Goal: Transaction & Acquisition: Purchase product/service

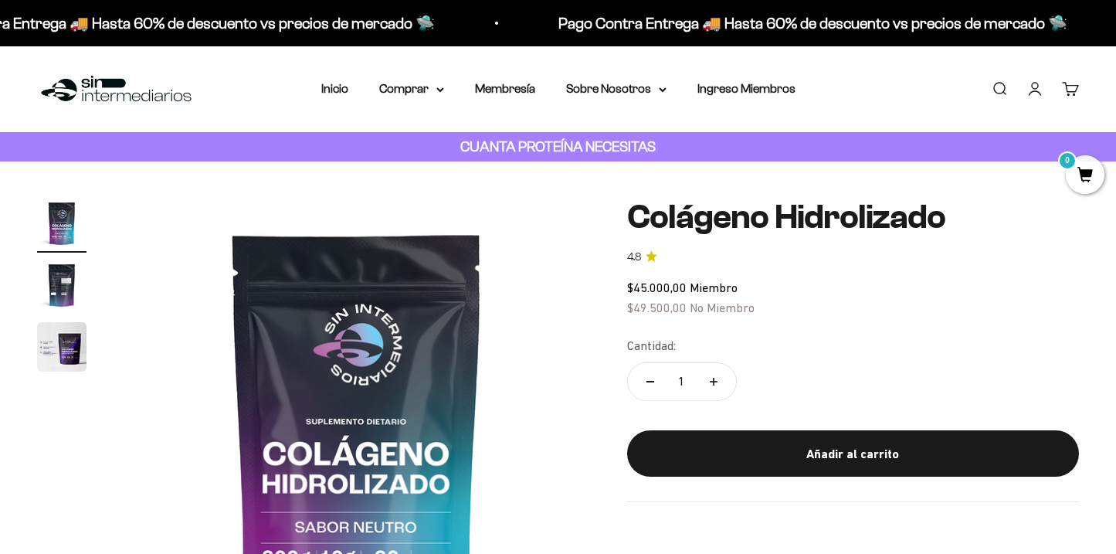
click at [1038, 92] on link "Iniciar sesión" at bounding box center [1034, 88] width 17 height 17
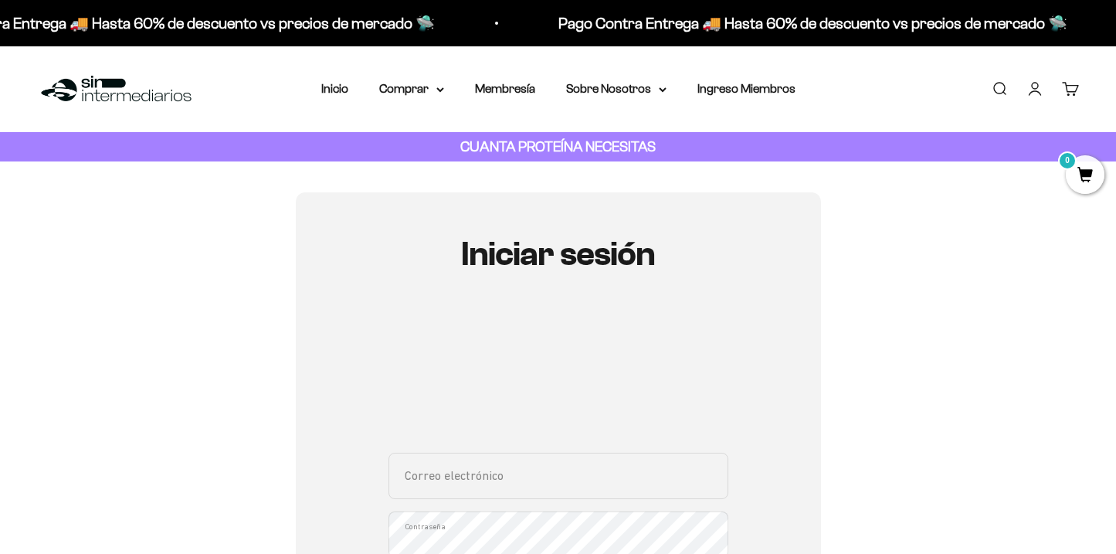
click at [500, 485] on div "Correo electrónico Contraseña ¿Olvidaste la contraseña?" at bounding box center [558, 524] width 340 height 144
type input "[EMAIL_ADDRESS][DOMAIN_NAME]"
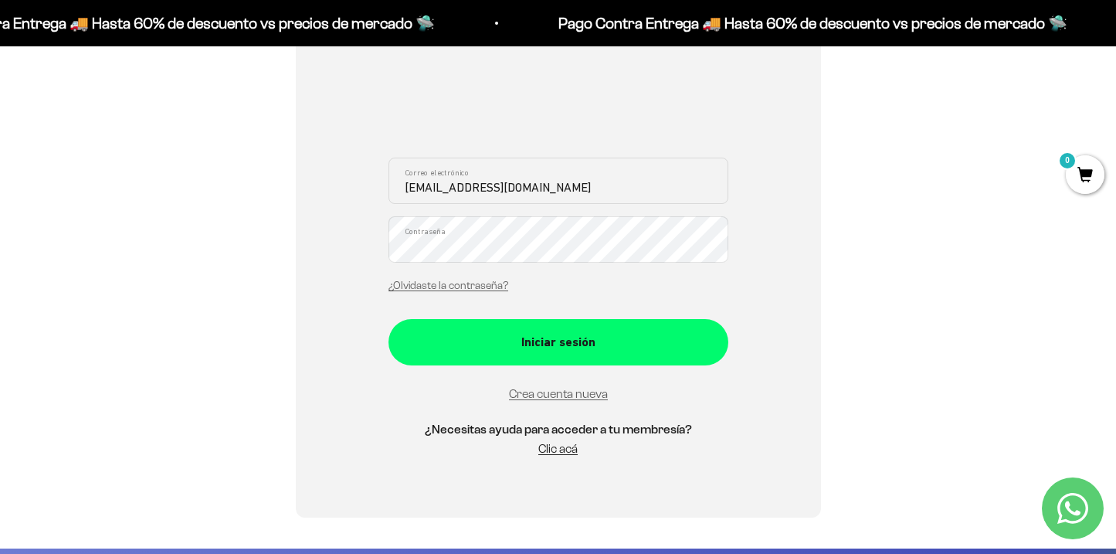
scroll to position [266, 0]
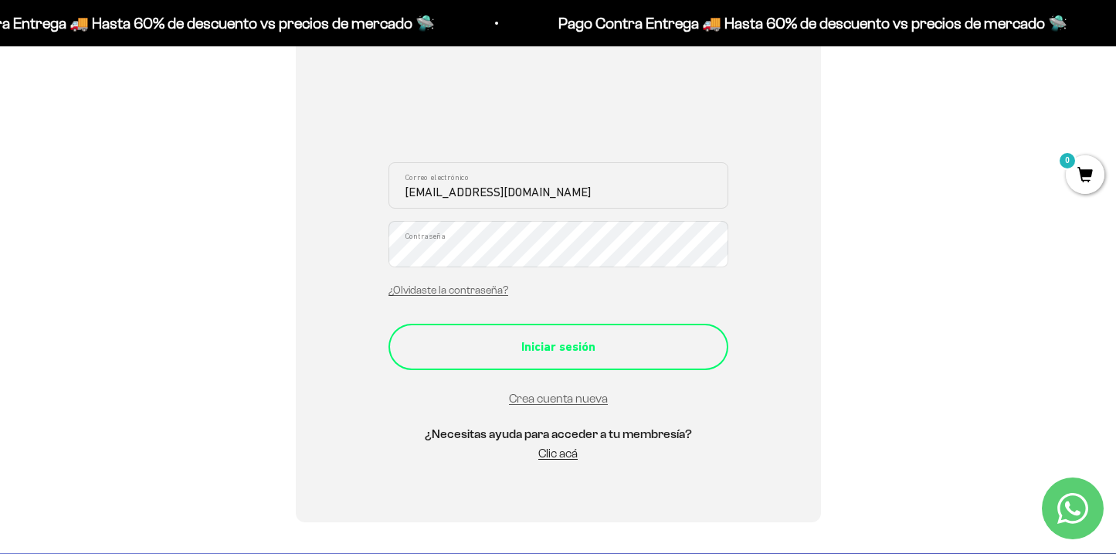
click at [586, 350] on div "Iniciar sesión" at bounding box center [558, 347] width 278 height 20
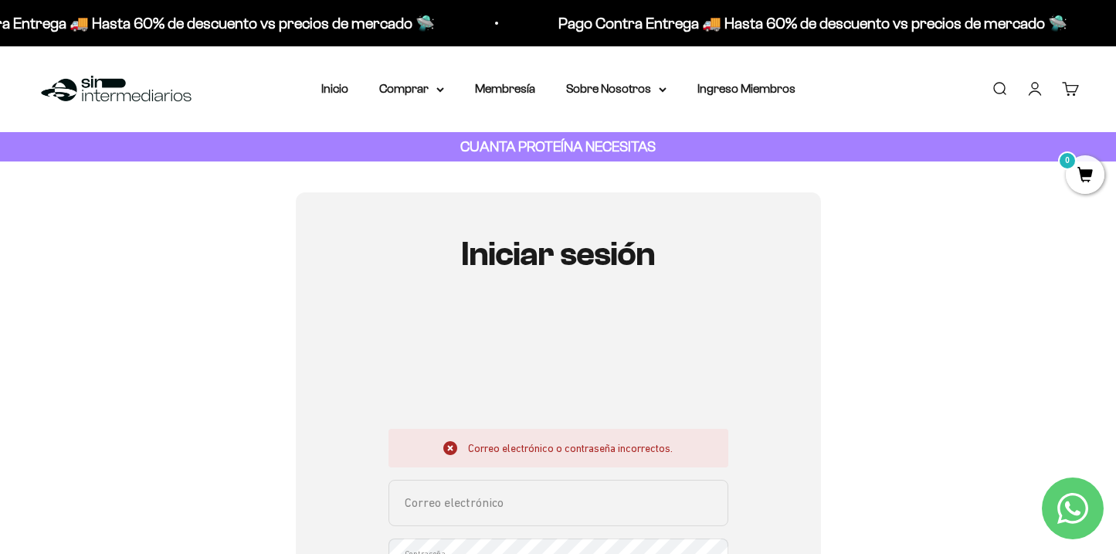
click at [538, 499] on input "Correo electrónico" at bounding box center [558, 502] width 340 height 46
type input "[EMAIL_ADDRESS][DOMAIN_NAME]"
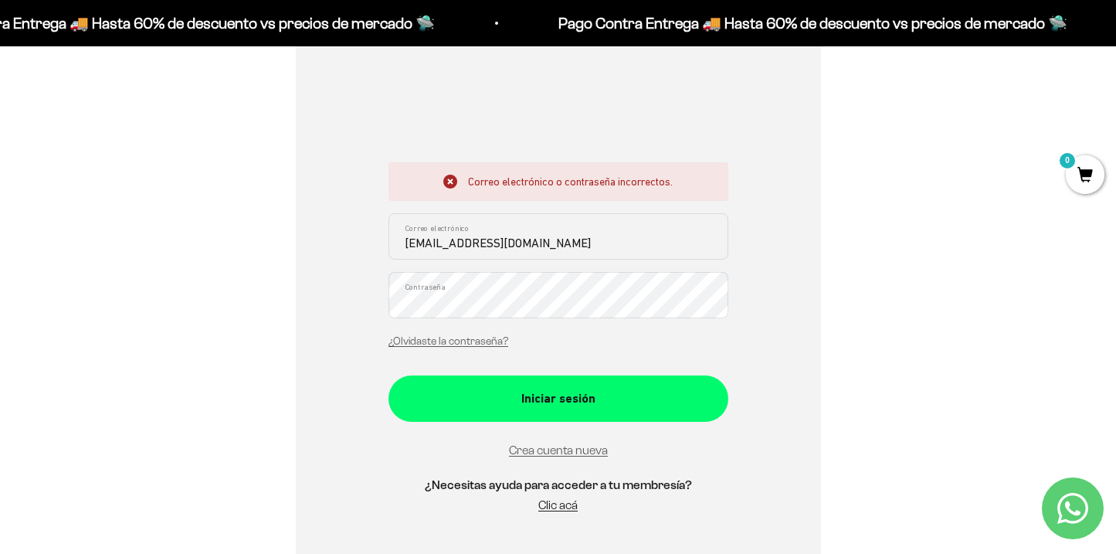
scroll to position [269, 0]
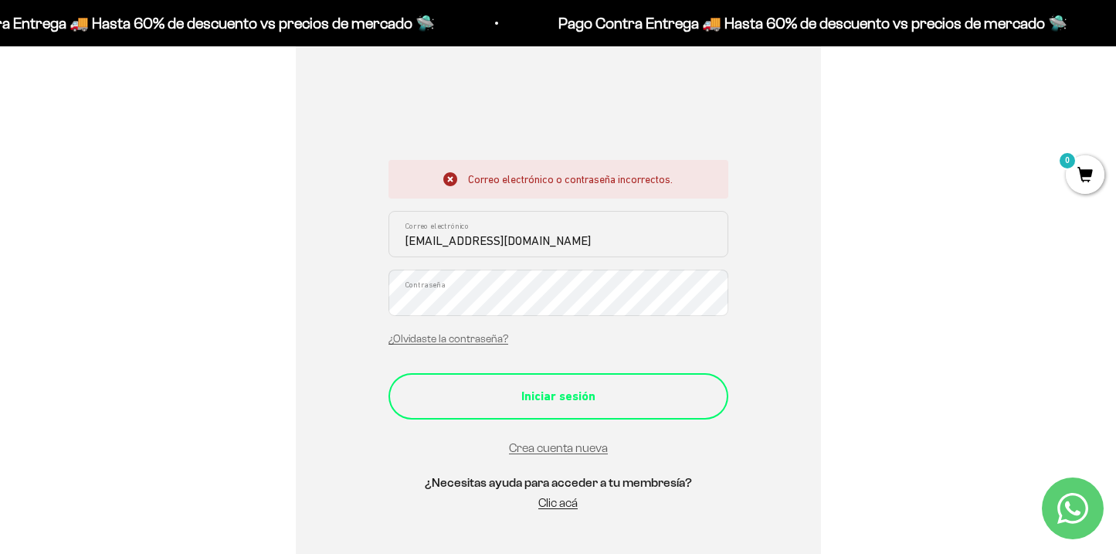
click at [564, 381] on button "Iniciar sesión" at bounding box center [558, 396] width 340 height 46
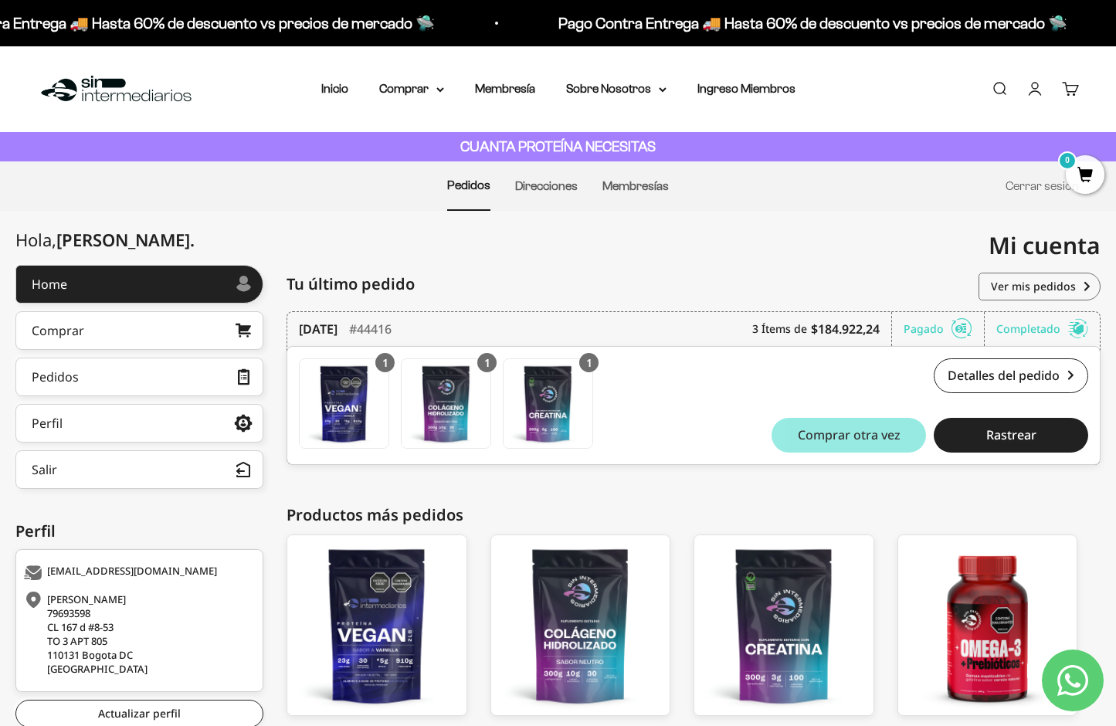
click at [837, 434] on span "Comprar otra vez" at bounding box center [848, 434] width 103 height 12
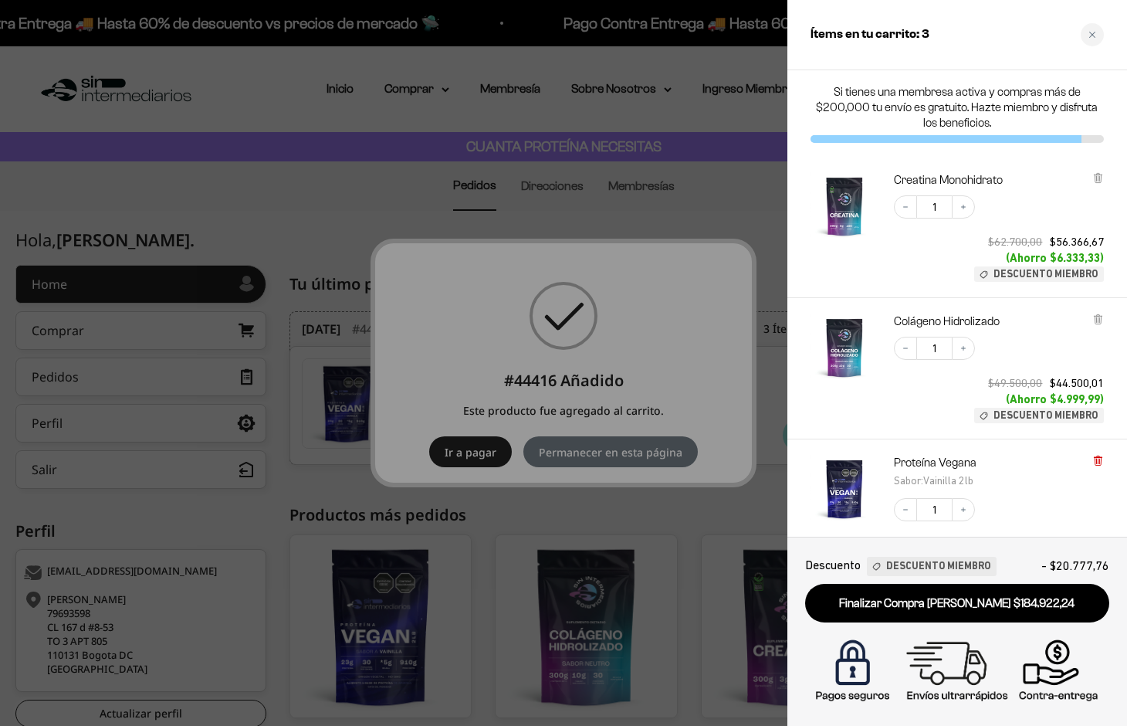
click at [1096, 460] on icon at bounding box center [1097, 459] width 3 height 8
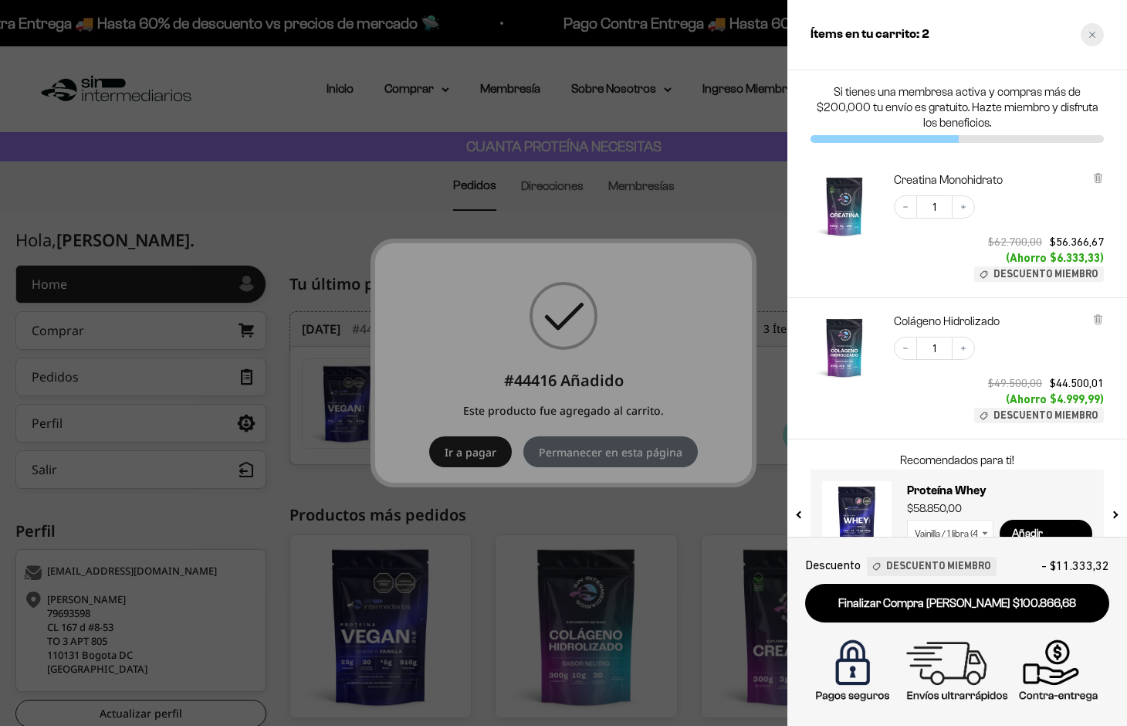
click at [1090, 36] on icon "Close cart" at bounding box center [1093, 35] width 8 height 8
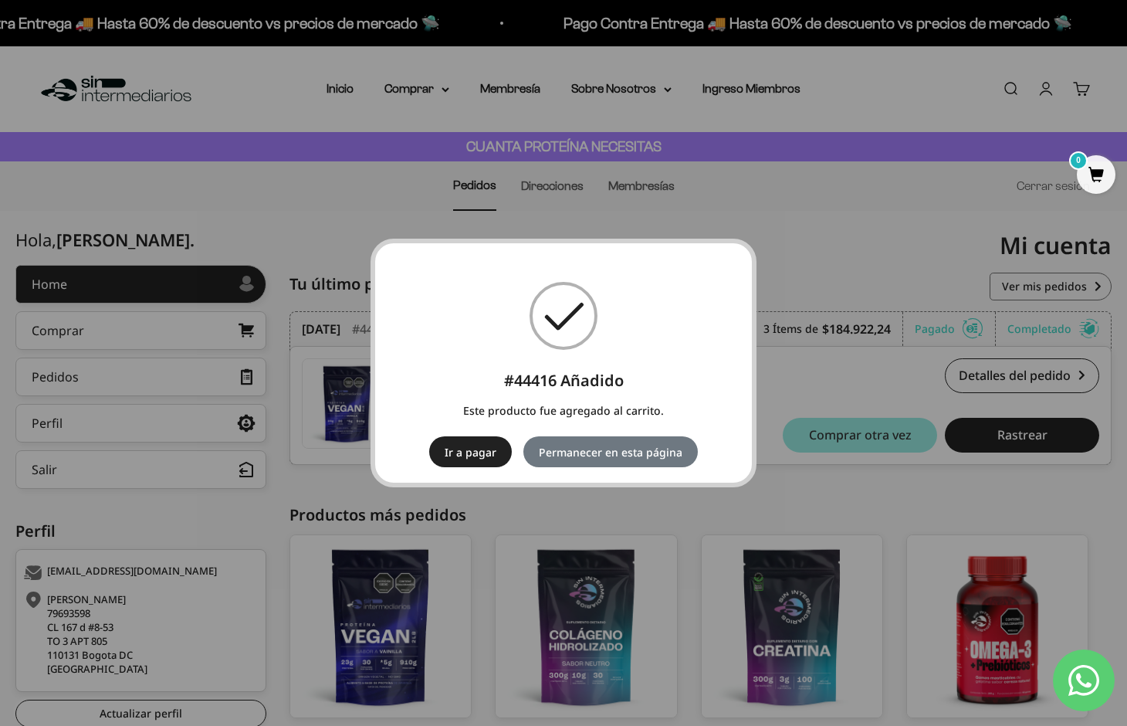
click at [732, 178] on div "× #44416 Añadido Este producto fue agregado al carrito. Ir a pagar No Permanece…" at bounding box center [563, 363] width 1127 height 726
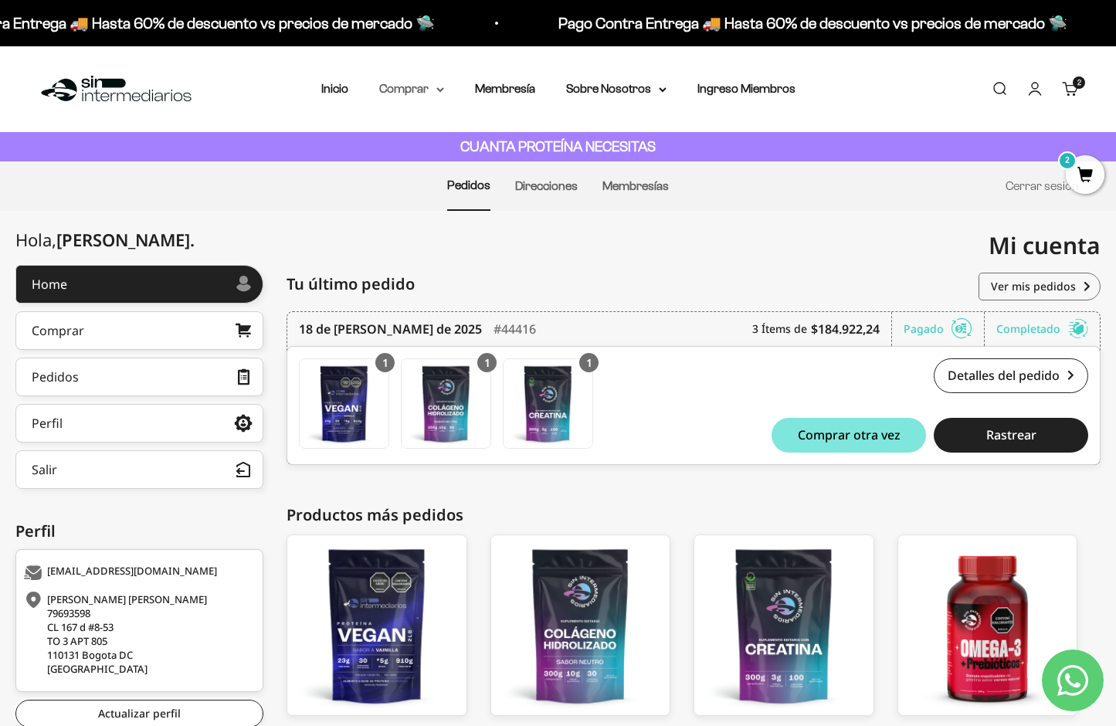
click at [437, 88] on icon at bounding box center [440, 89] width 6 height 3
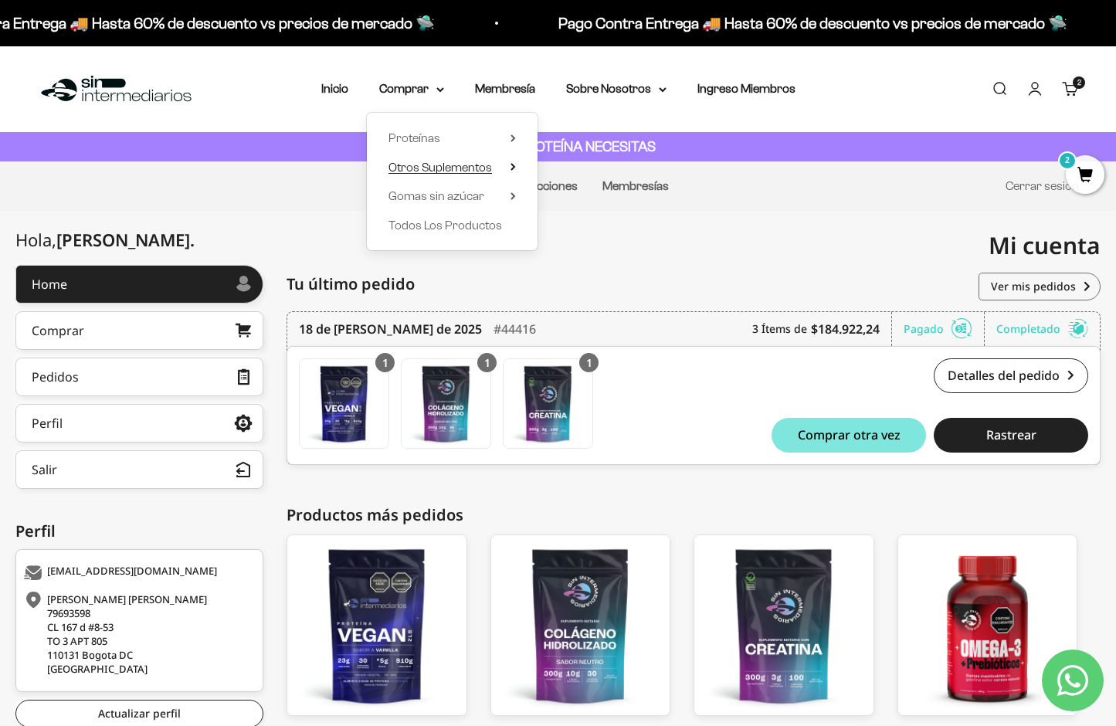
click at [510, 168] on icon at bounding box center [512, 167] width 5 height 8
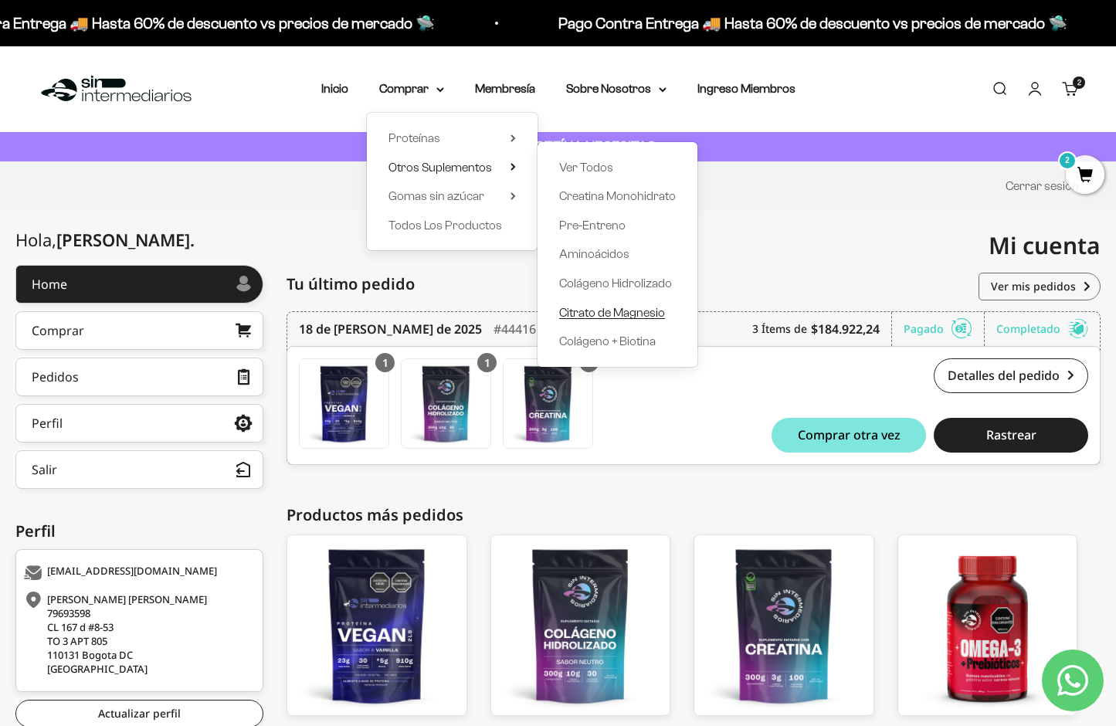
click at [621, 312] on span "Citrato de Magnesio" at bounding box center [612, 312] width 106 height 13
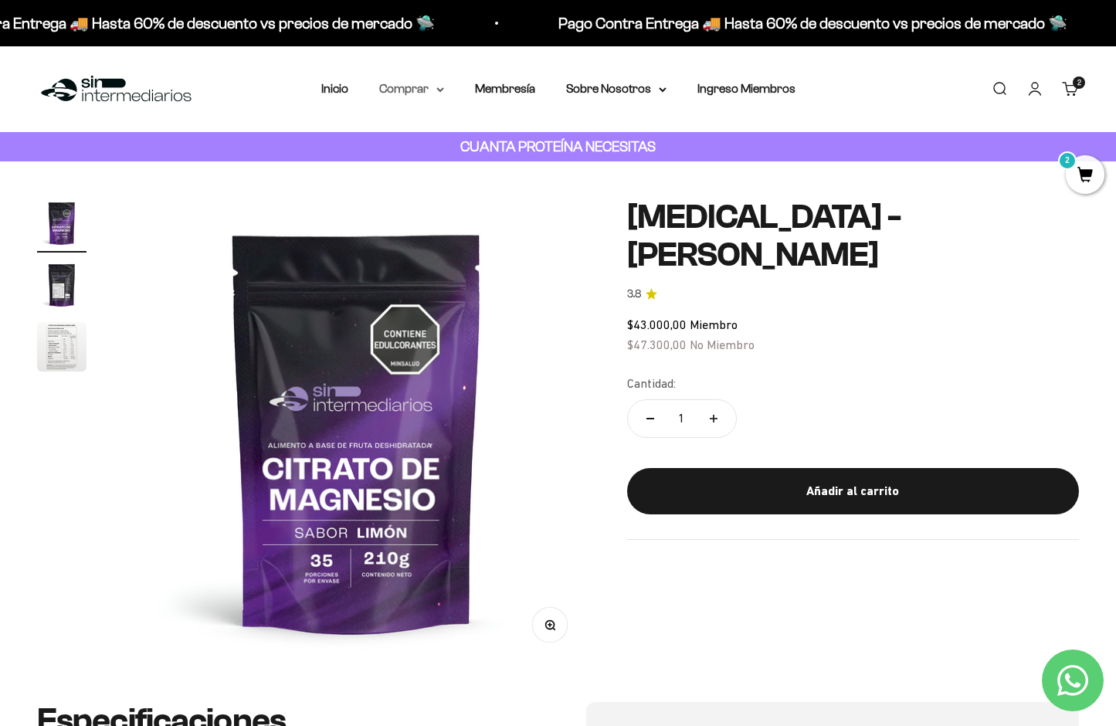
click at [436, 92] on icon at bounding box center [440, 89] width 8 height 5
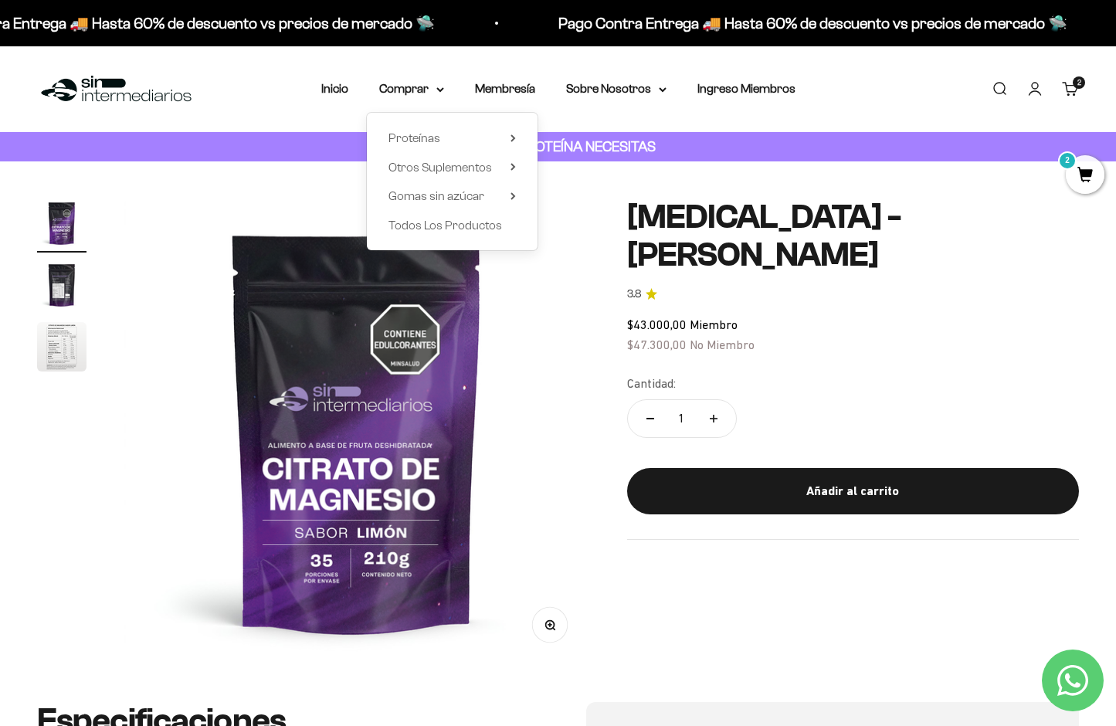
click at [517, 197] on div "Proteínas Ver Todos Whey Iso Vegan Shaker" at bounding box center [452, 181] width 171 height 137
click at [511, 195] on icon at bounding box center [512, 196] width 5 height 8
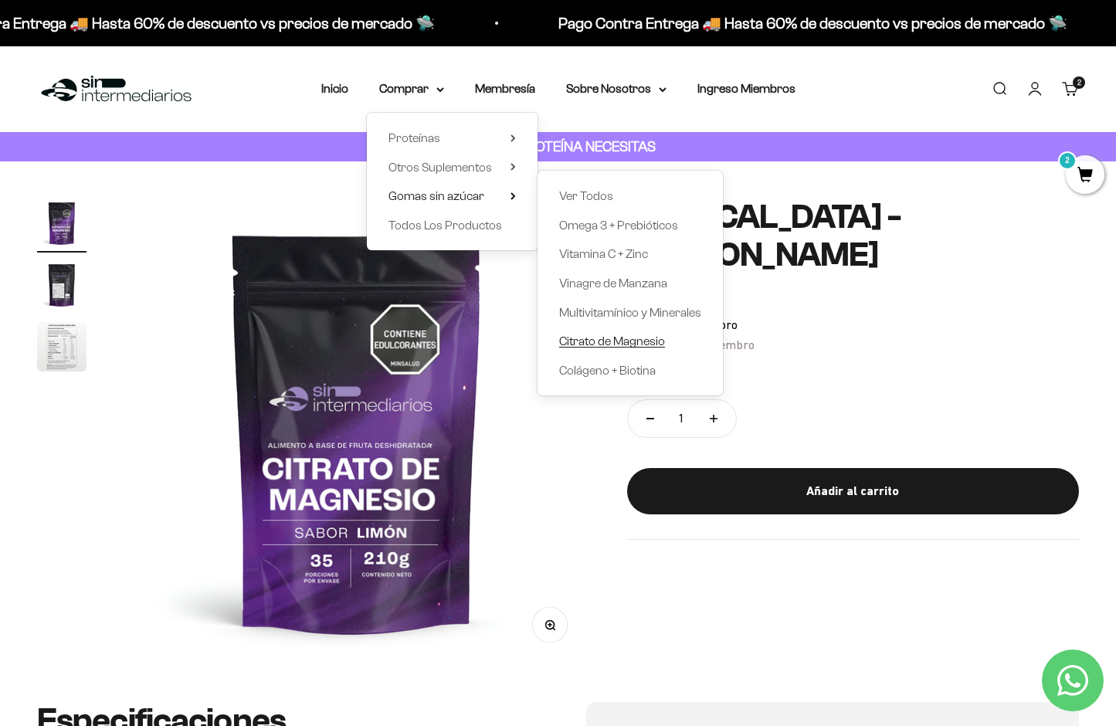
click at [645, 341] on span "Citrato de Magnesio" at bounding box center [612, 340] width 106 height 13
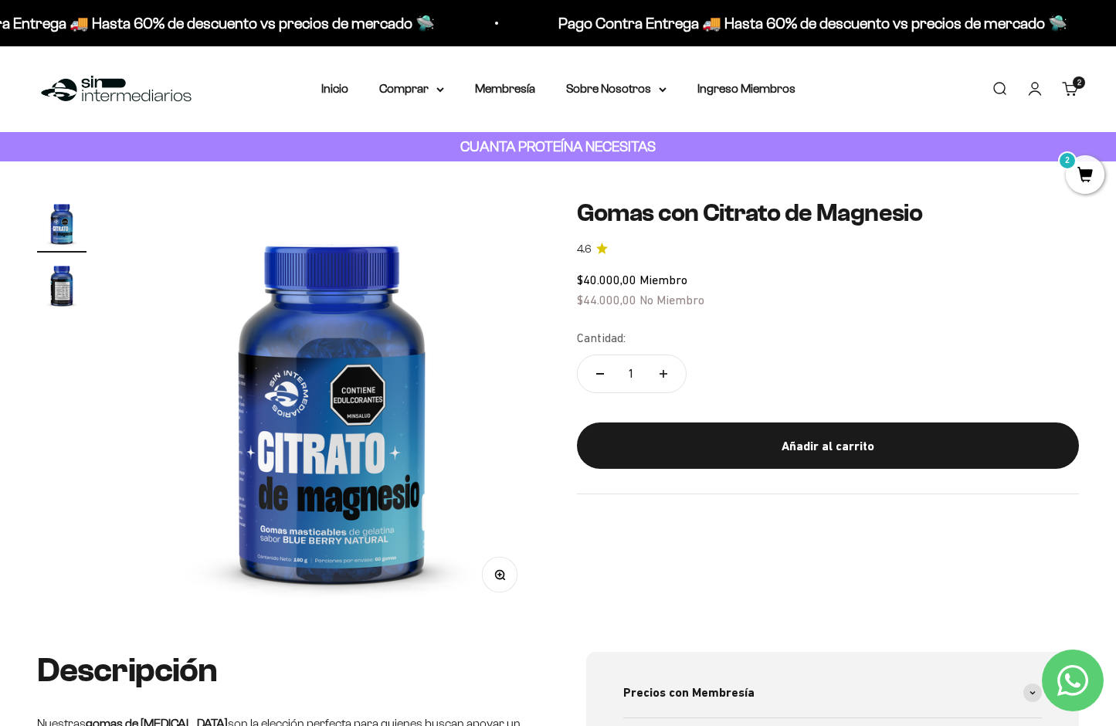
click at [64, 293] on img "Ir al artículo 2" at bounding box center [61, 284] width 49 height 49
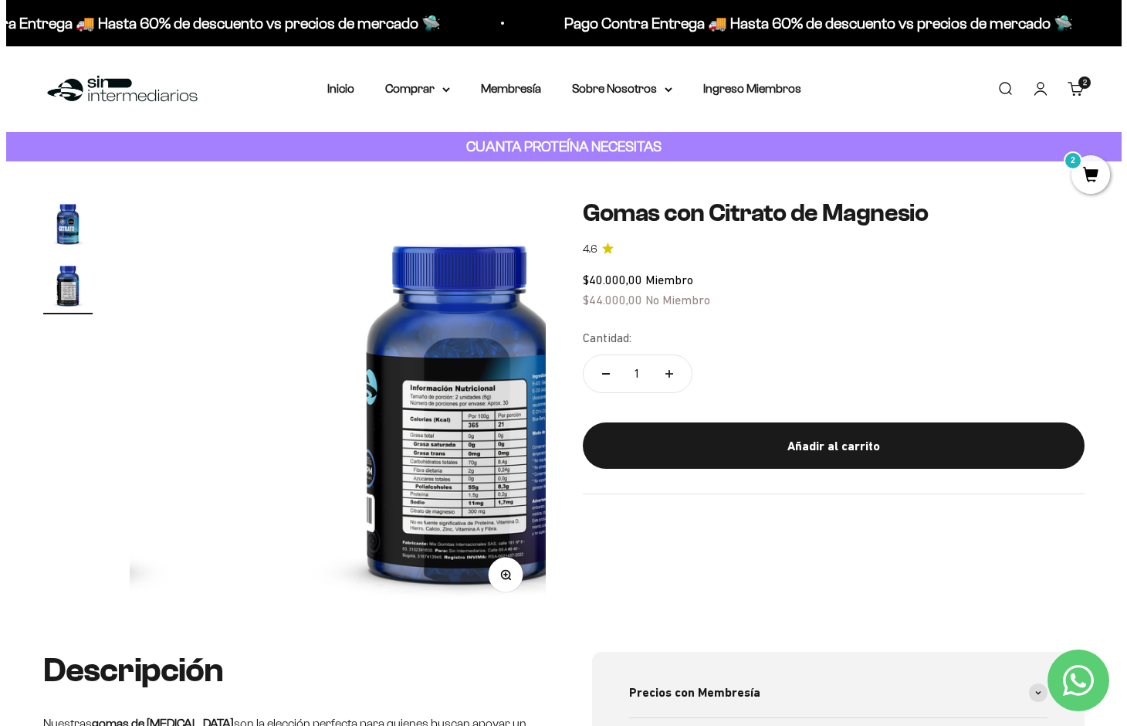
scroll to position [0, 434]
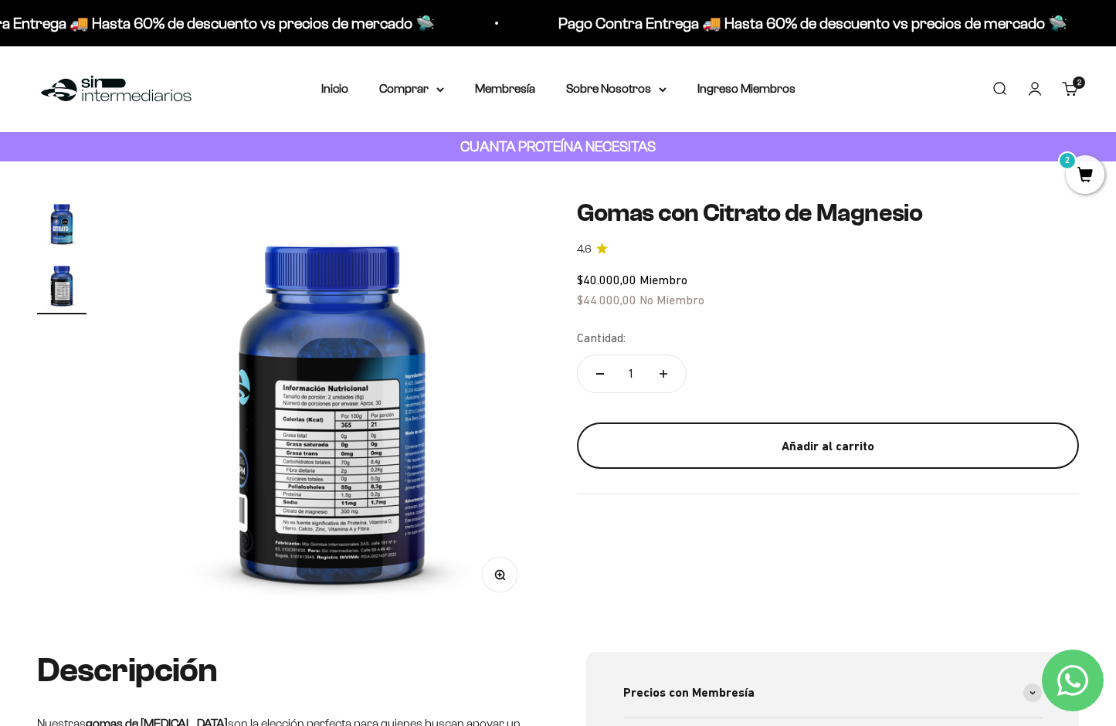
click at [857, 447] on div "Añadir al carrito" at bounding box center [828, 446] width 441 height 20
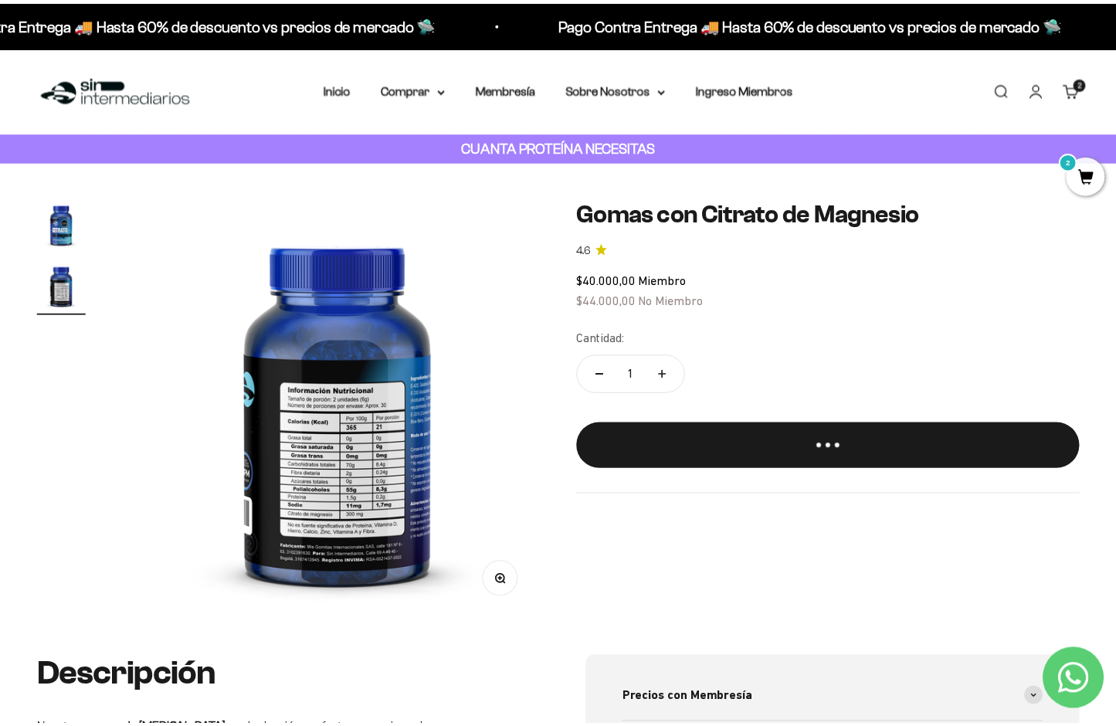
scroll to position [0, 440]
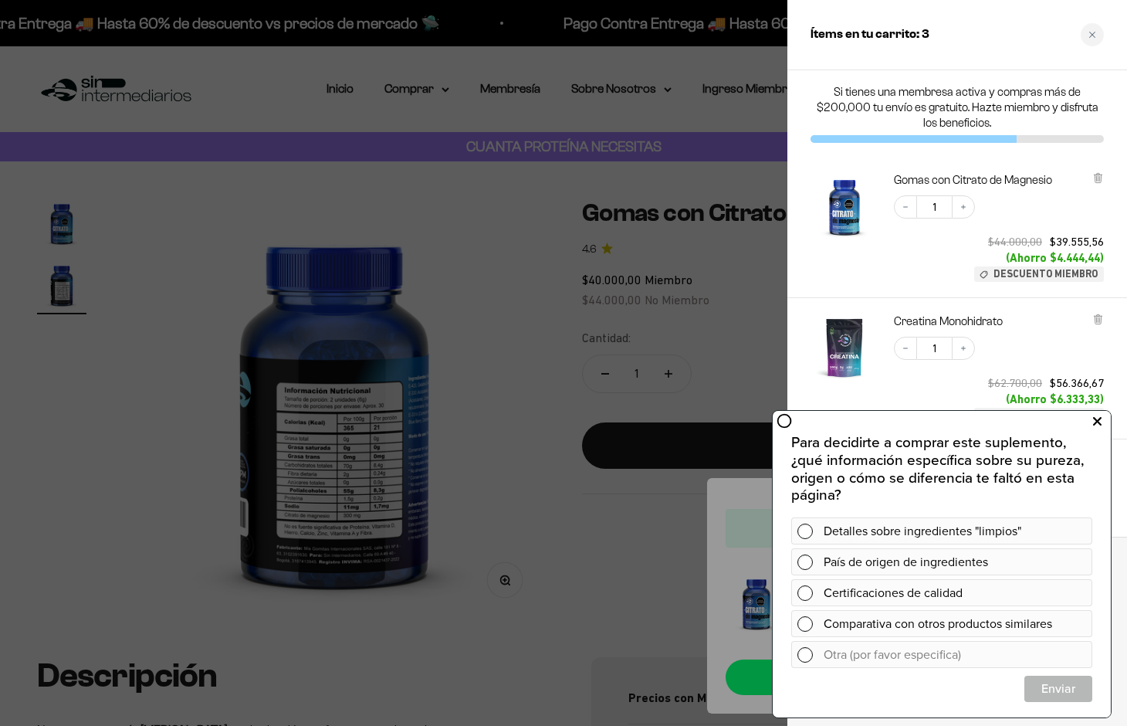
click at [1099, 422] on icon at bounding box center [1097, 421] width 8 height 20
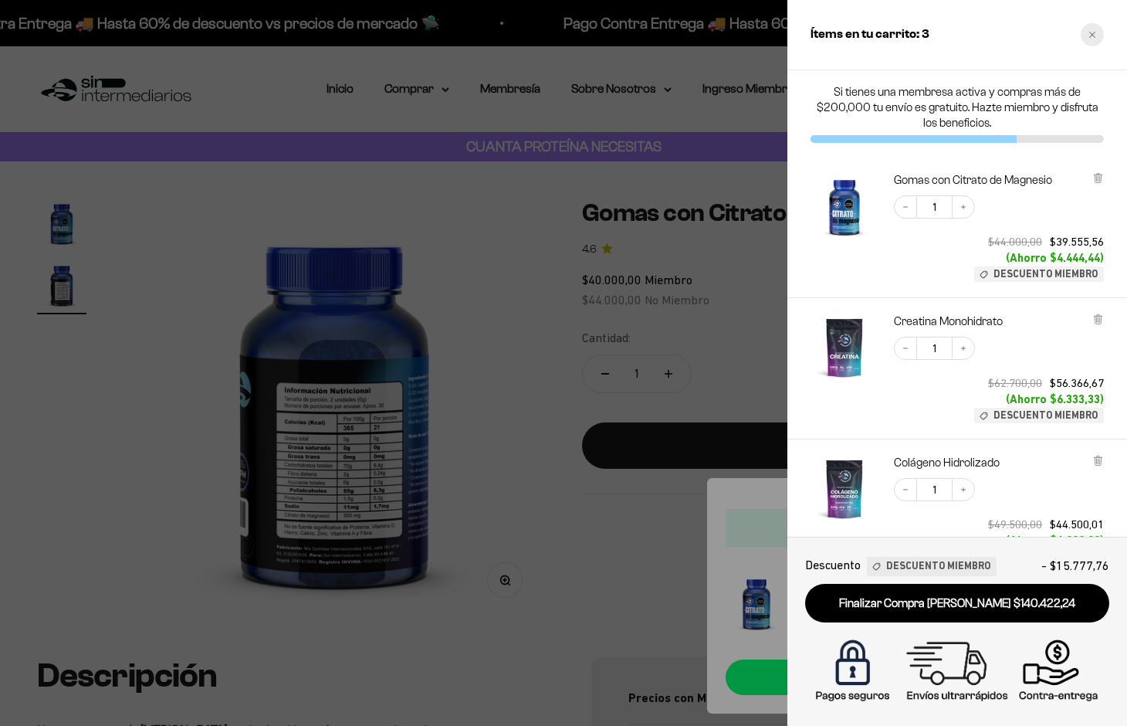
click at [1092, 32] on icon "Close cart" at bounding box center [1093, 35] width 8 height 8
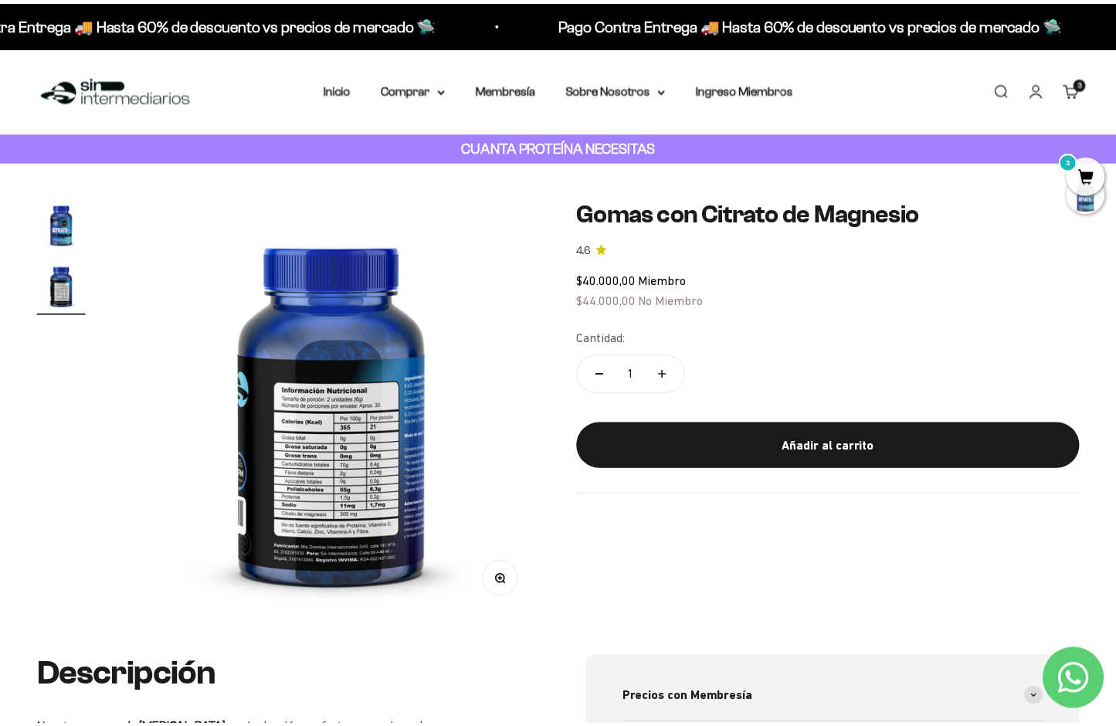
scroll to position [0, 434]
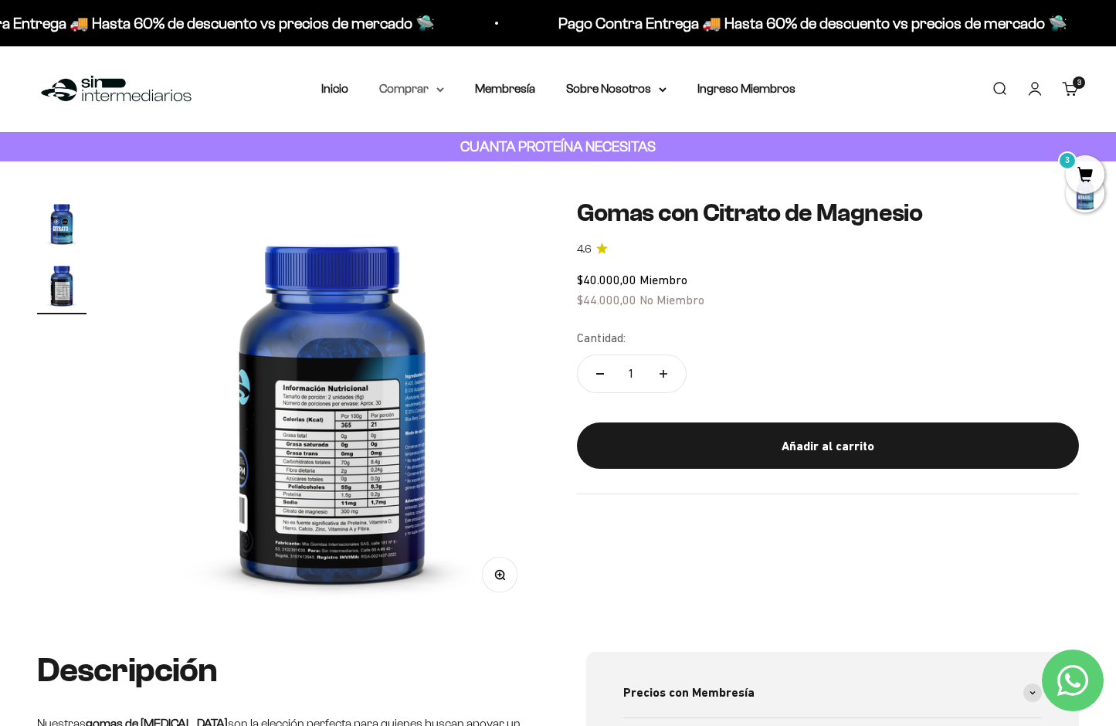
click at [441, 90] on icon at bounding box center [440, 89] width 6 height 3
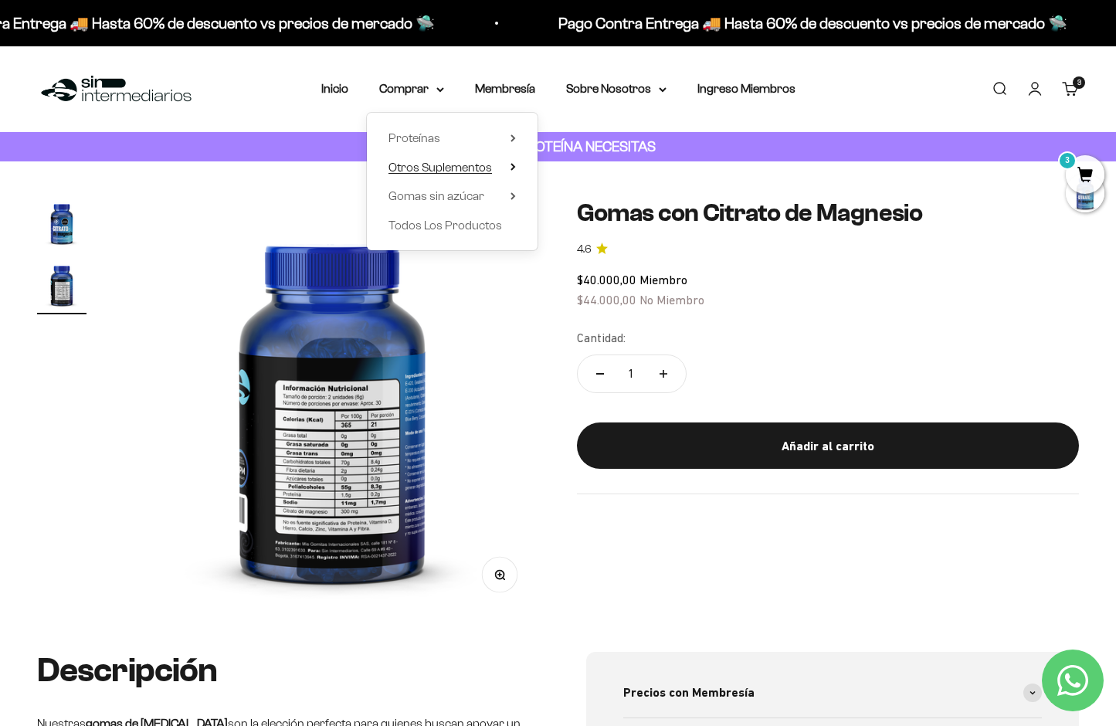
click at [510, 164] on icon at bounding box center [512, 167] width 5 height 8
click at [510, 137] on summary "Proteínas" at bounding box center [451, 138] width 127 height 20
click at [516, 194] on icon at bounding box center [512, 196] width 5 height 8
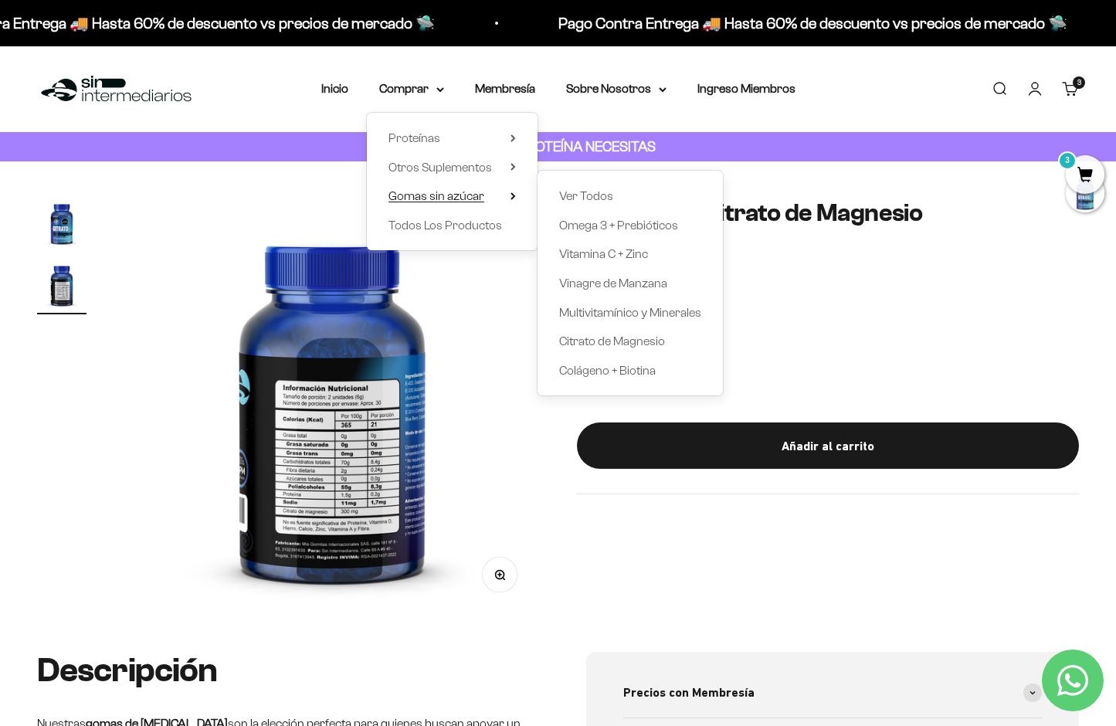
click at [516, 194] on icon at bounding box center [512, 196] width 5 height 8
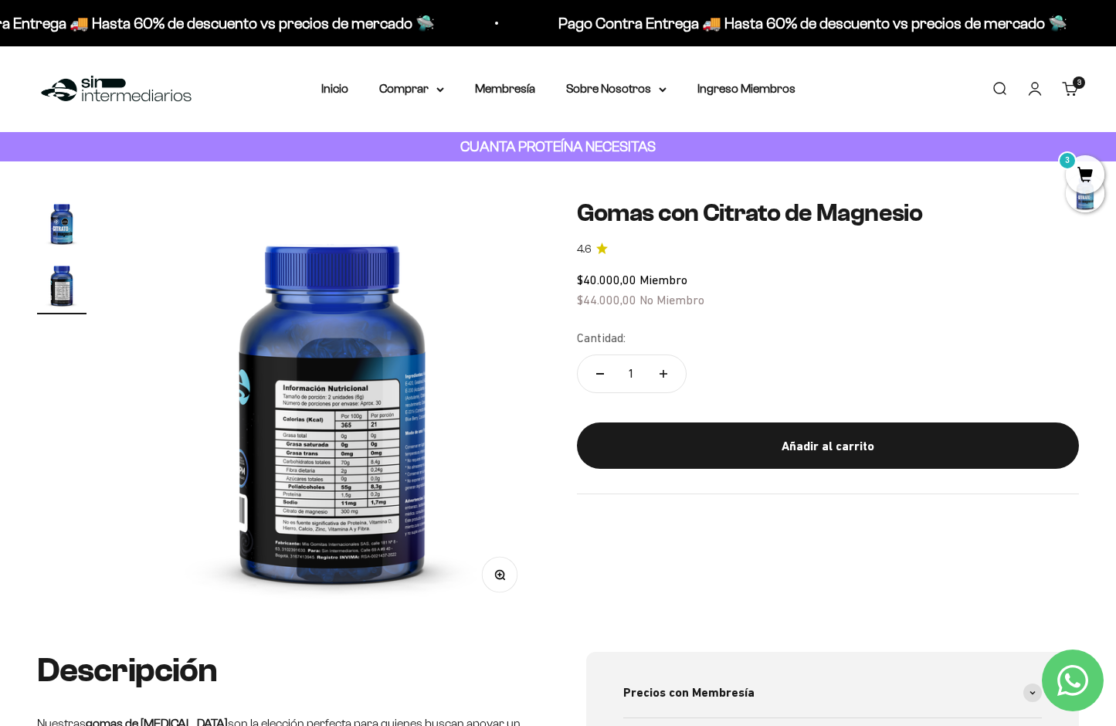
click at [1072, 88] on link "Carrito 3" at bounding box center [1070, 88] width 17 height 17
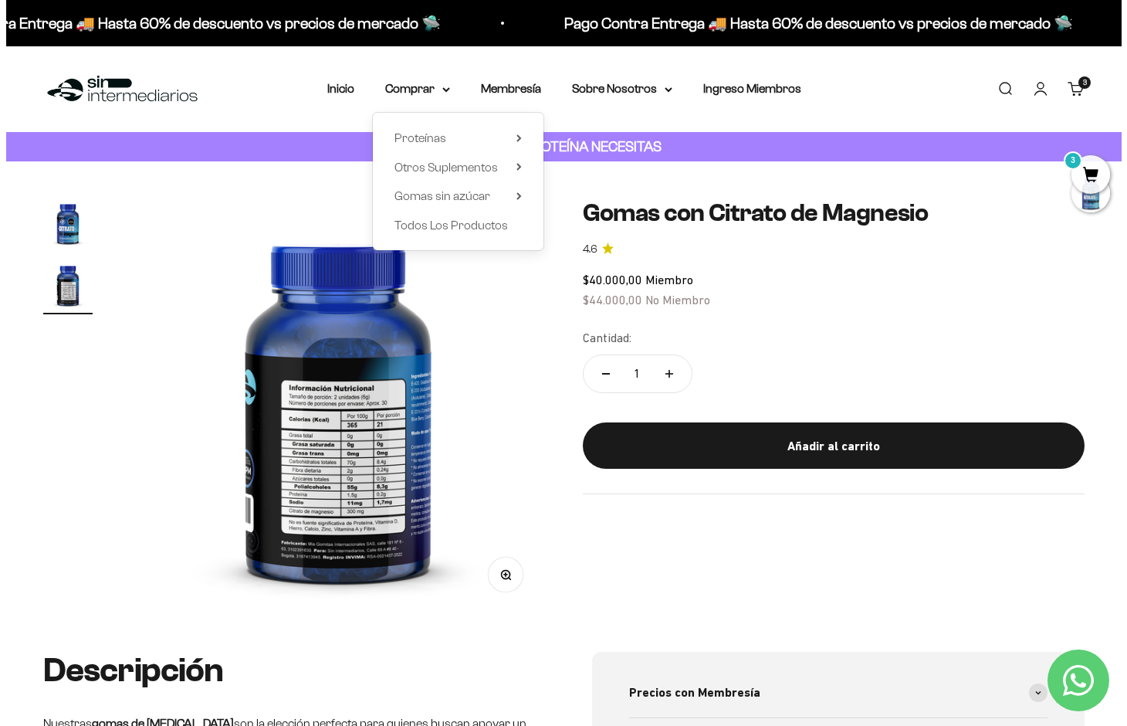
scroll to position [0, 440]
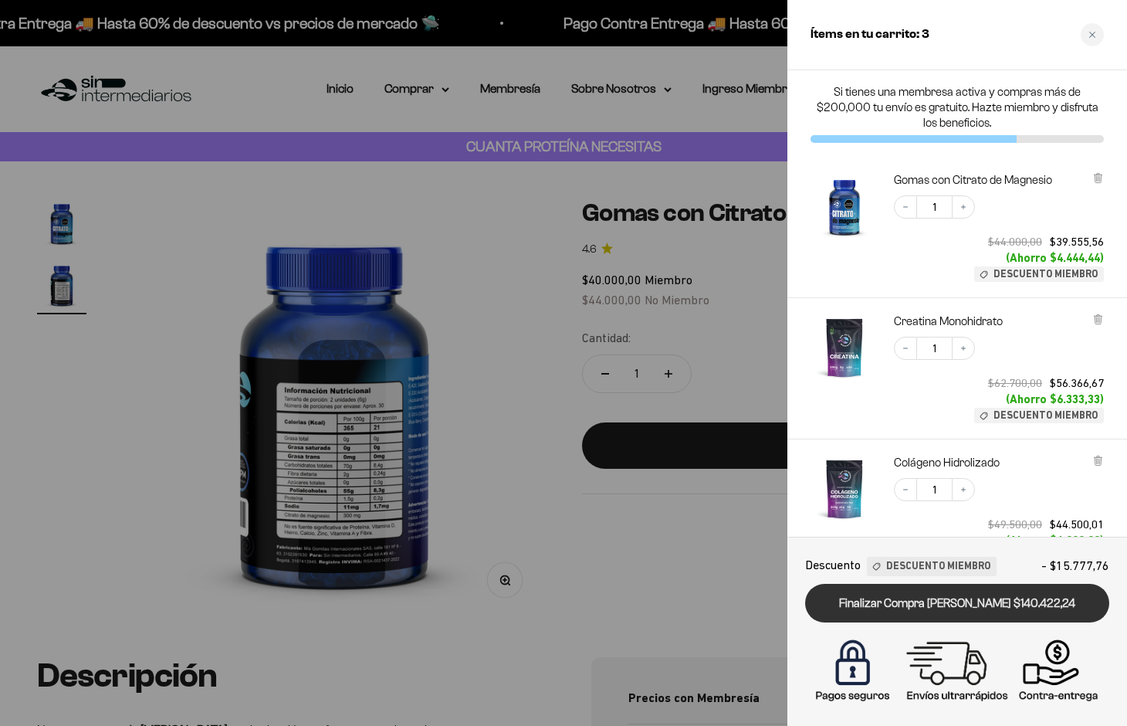
click at [975, 608] on link "Finalizar Compra Segura $140.422,24" at bounding box center [957, 603] width 304 height 39
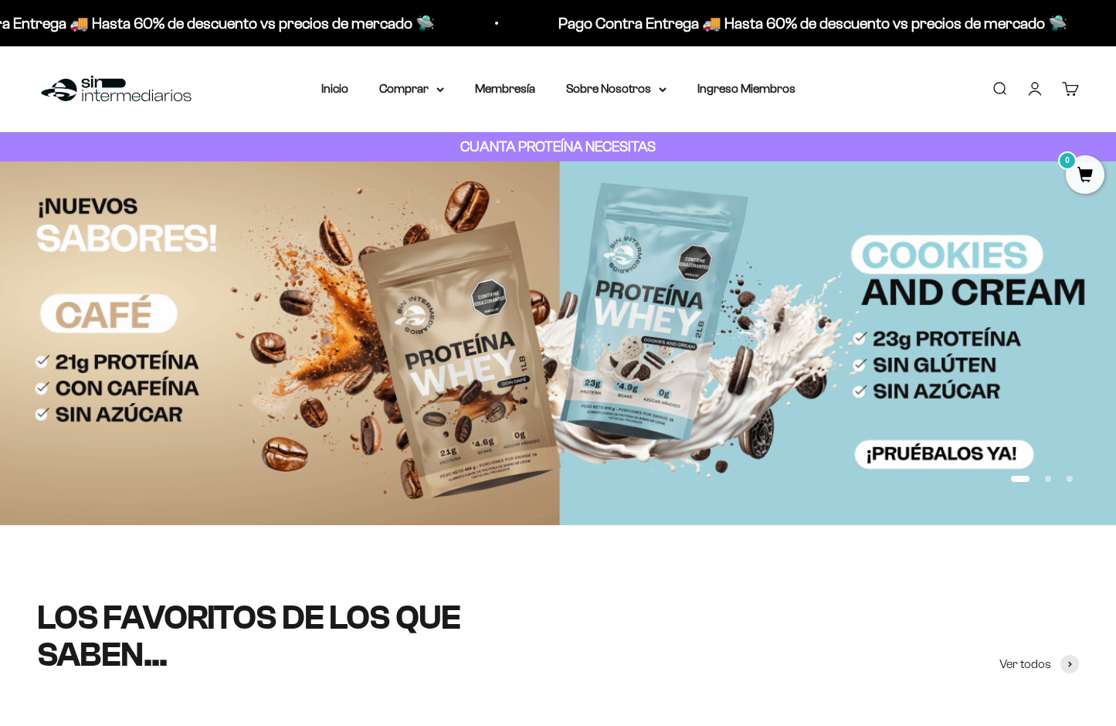
click at [1031, 92] on link "Cuenta" at bounding box center [1034, 88] width 17 height 17
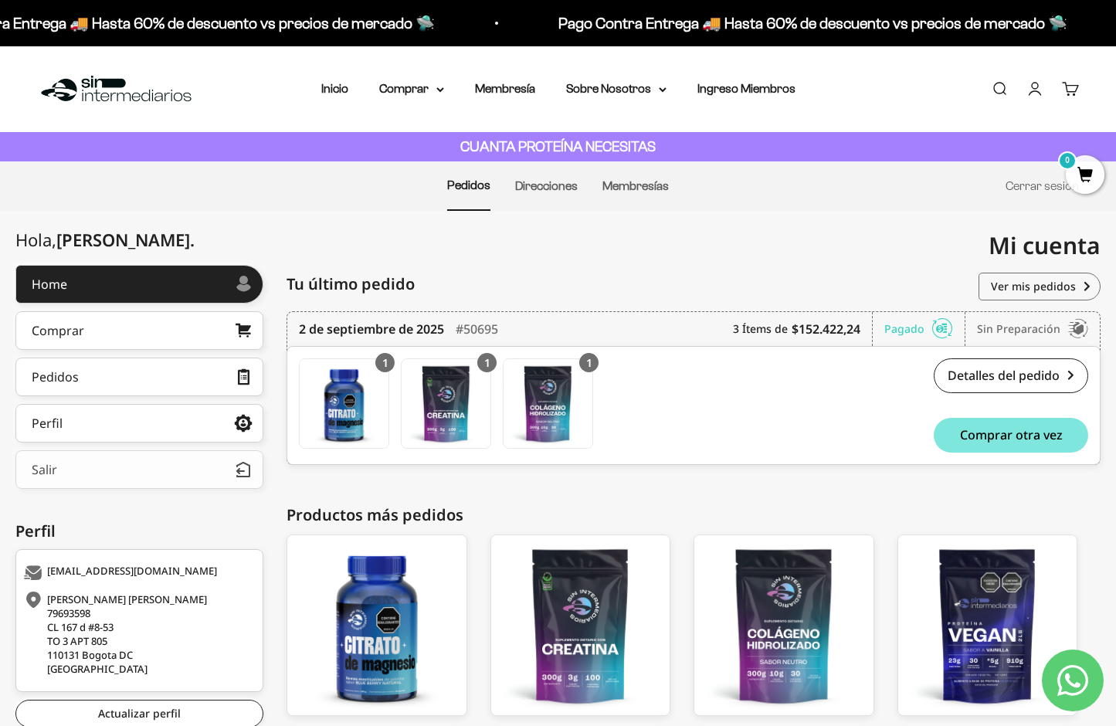
click at [197, 474] on button "Salir" at bounding box center [139, 469] width 248 height 39
